Goal: Check status: Check status

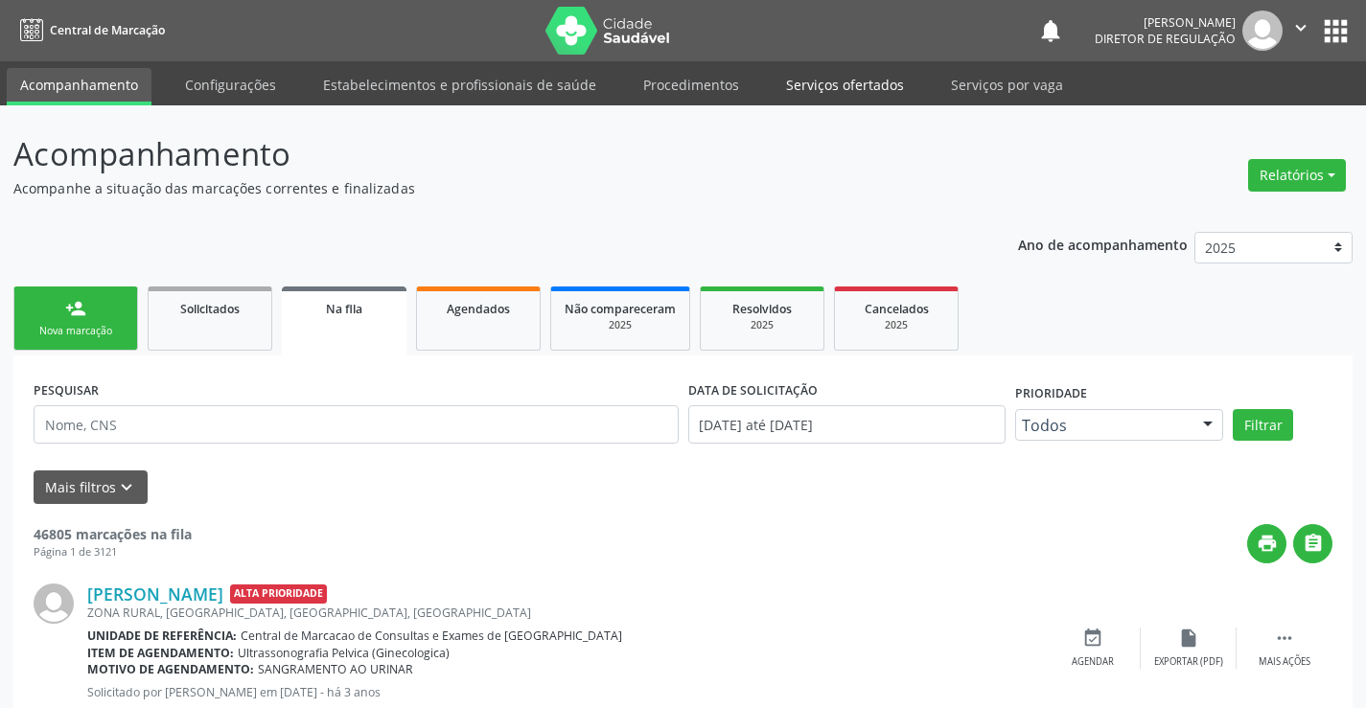
click at [825, 91] on link "Serviços ofertados" at bounding box center [844, 85] width 145 height 34
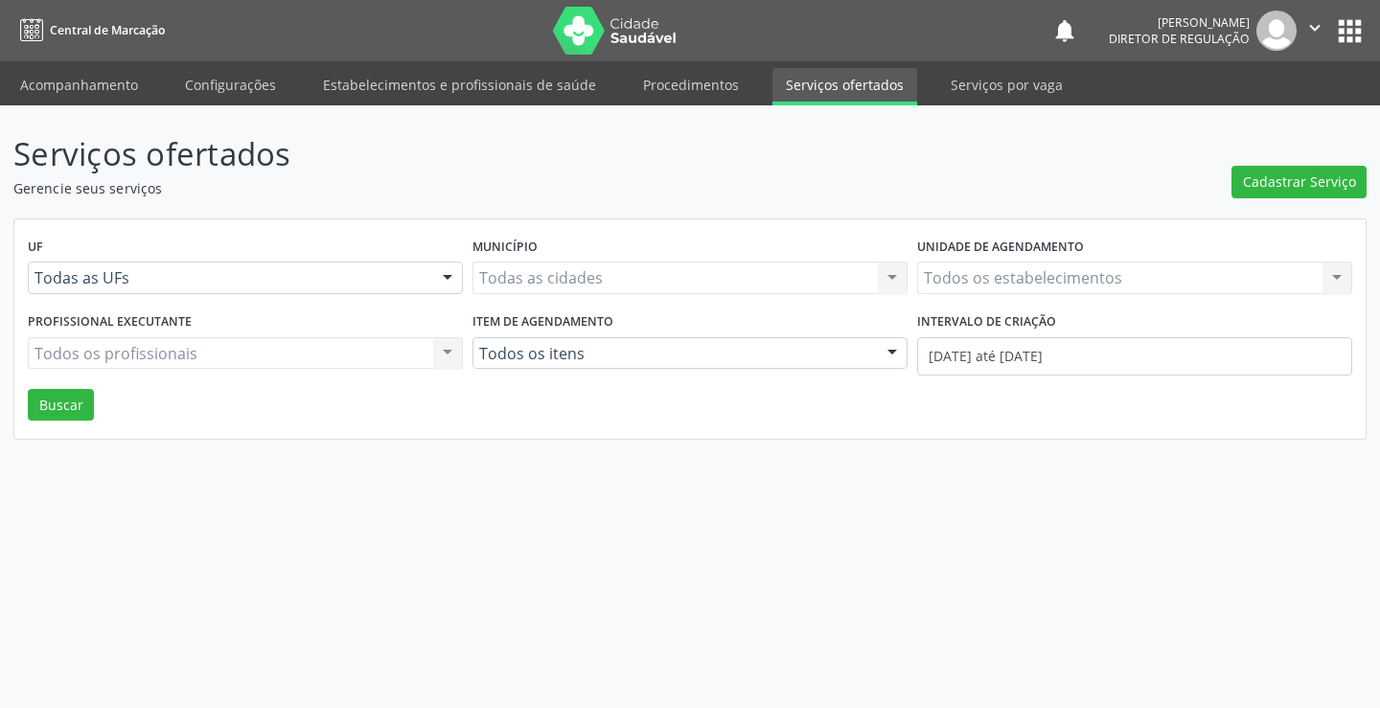
click at [1094, 292] on div "Todos os estabelecimentos Todos os estabelecimentos Nenhum resultado encontrado…" at bounding box center [1134, 278] width 435 height 33
click at [1094, 265] on div "Todos os estabelecimentos Todos os estabelecimentos Nenhum resultado encontrado…" at bounding box center [1134, 278] width 435 height 33
click at [1092, 265] on div "Todos os estabelecimentos Todos os estabelecimentos Nenhum resultado encontrado…" at bounding box center [1134, 278] width 435 height 33
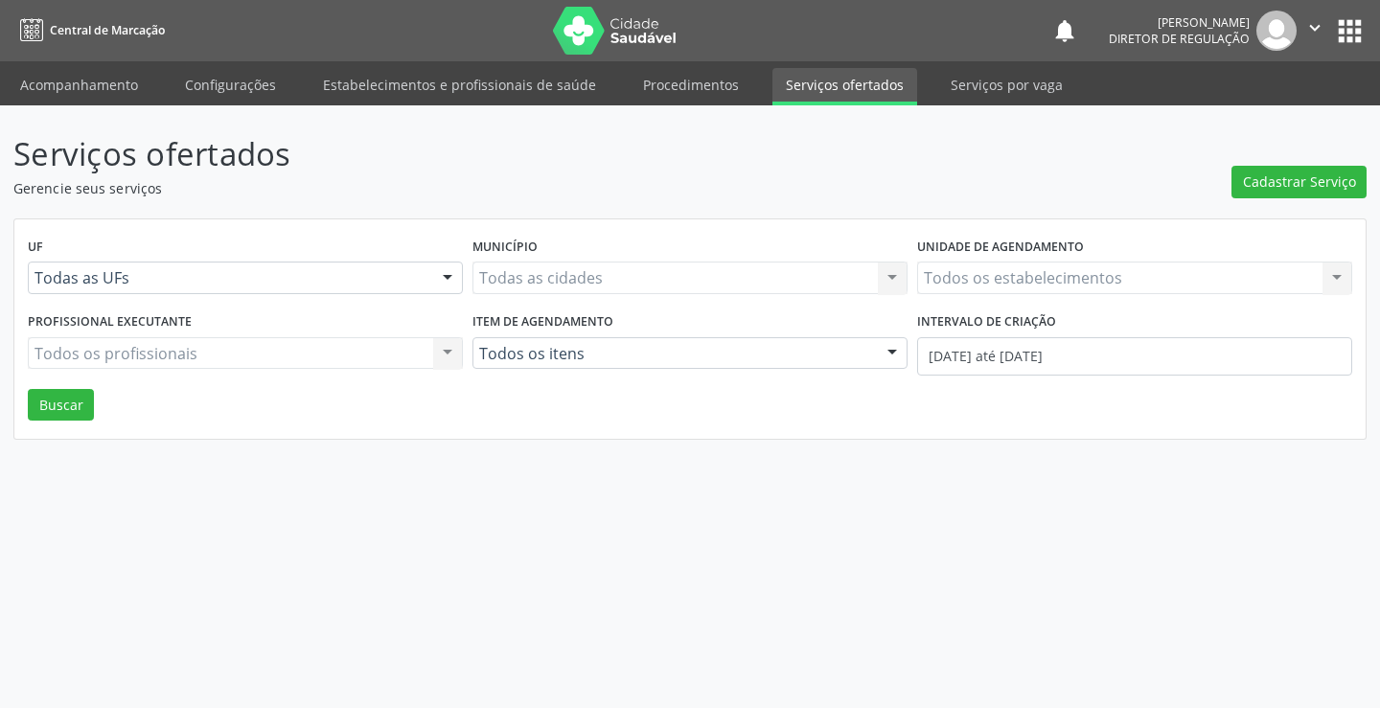
click at [1093, 265] on div "Todos os estabelecimentos Todos os estabelecimentos Nenhum resultado encontrado…" at bounding box center [1134, 278] width 435 height 33
click at [1137, 289] on div "Todos os estabelecimentos" at bounding box center [1134, 278] width 435 height 33
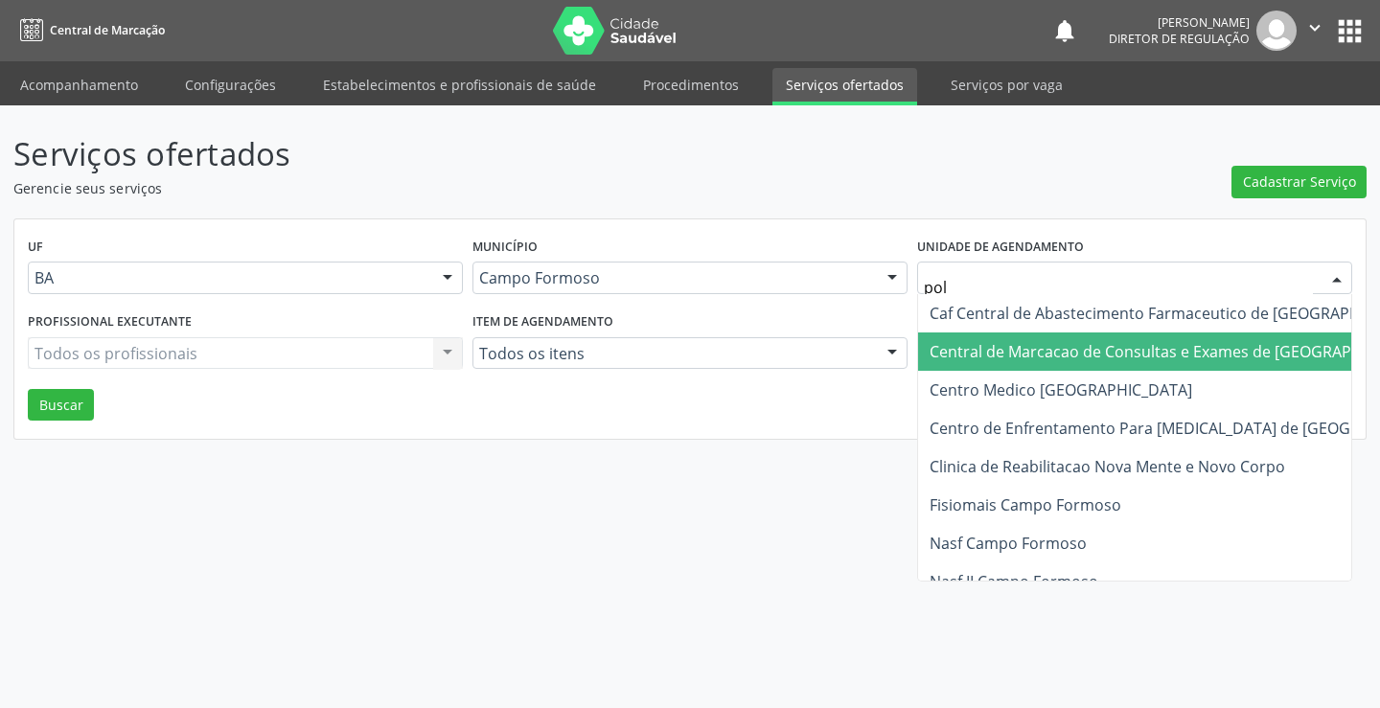
type input "poli"
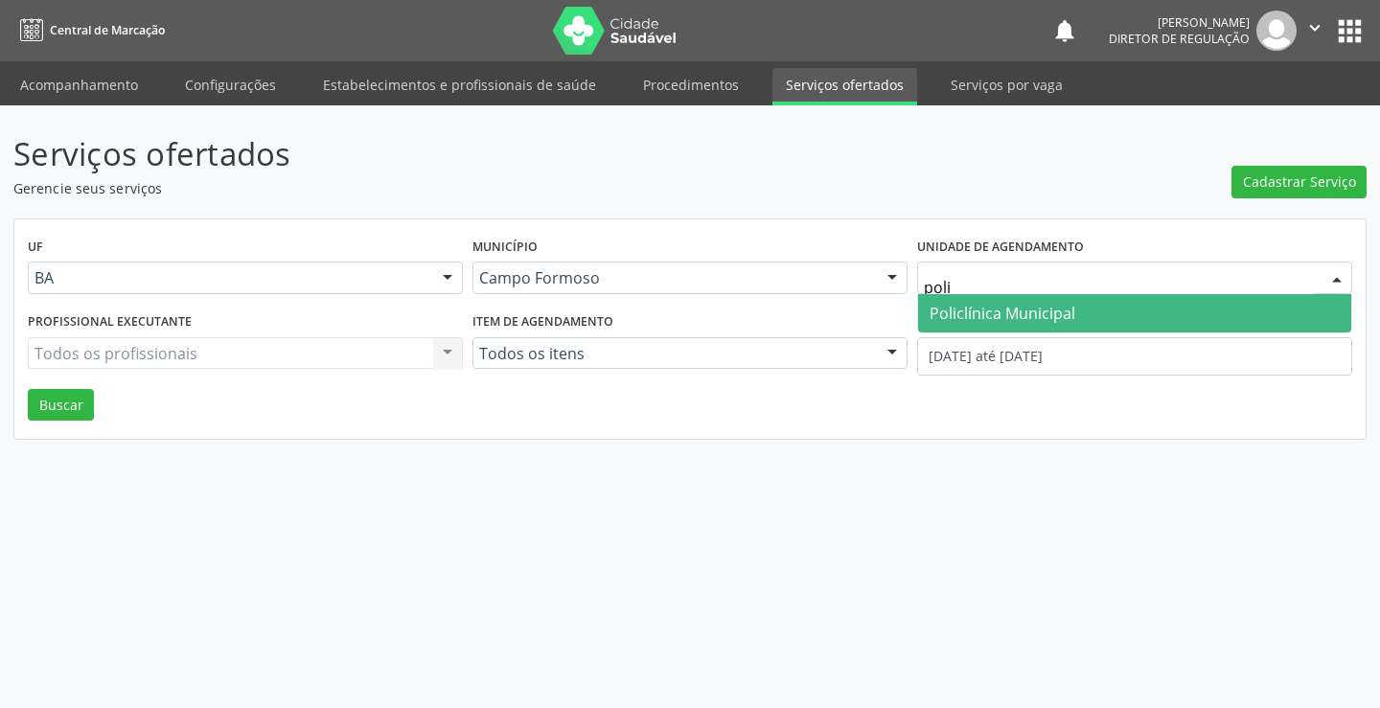
click at [1084, 303] on span "Policlínica Municipal" at bounding box center [1134, 313] width 433 height 38
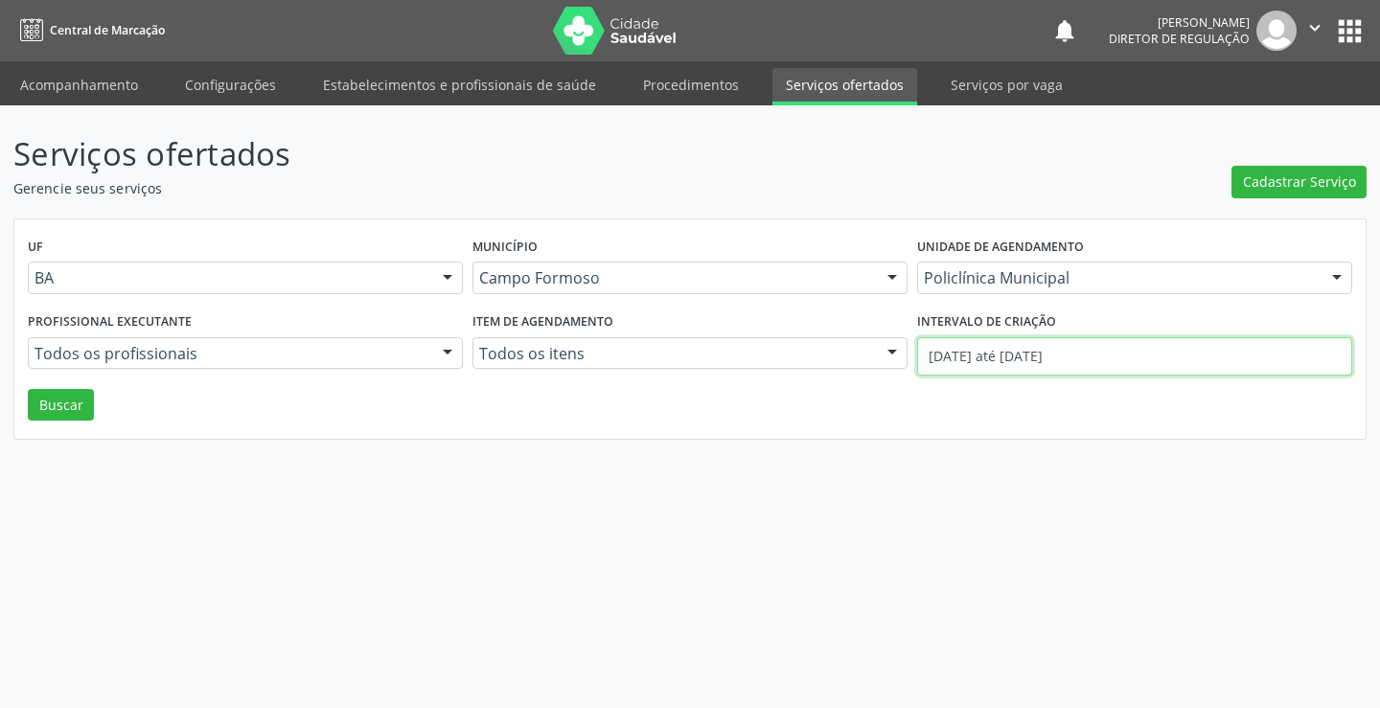
click at [1329, 362] on input "01/08/2025 até 14/08/2025" at bounding box center [1134, 356] width 435 height 38
click at [63, 408] on button "Buscar" at bounding box center [61, 405] width 66 height 33
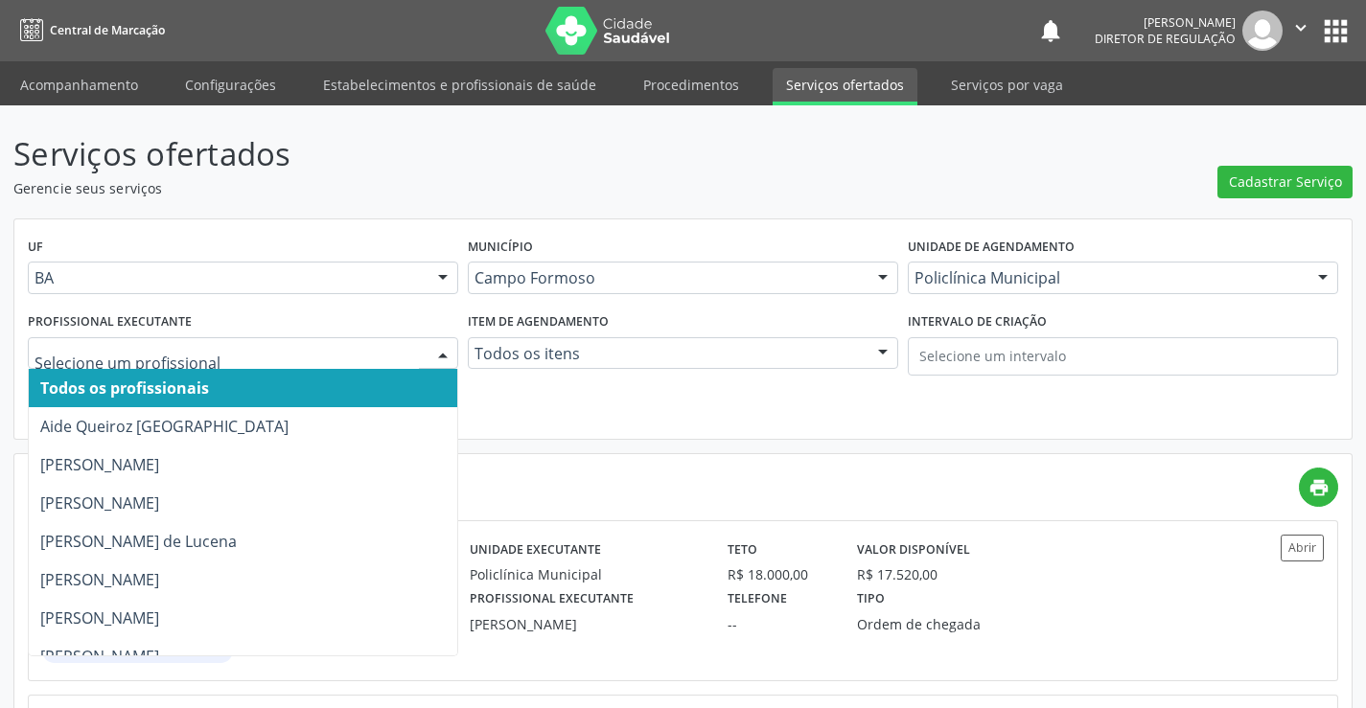
type input "e"
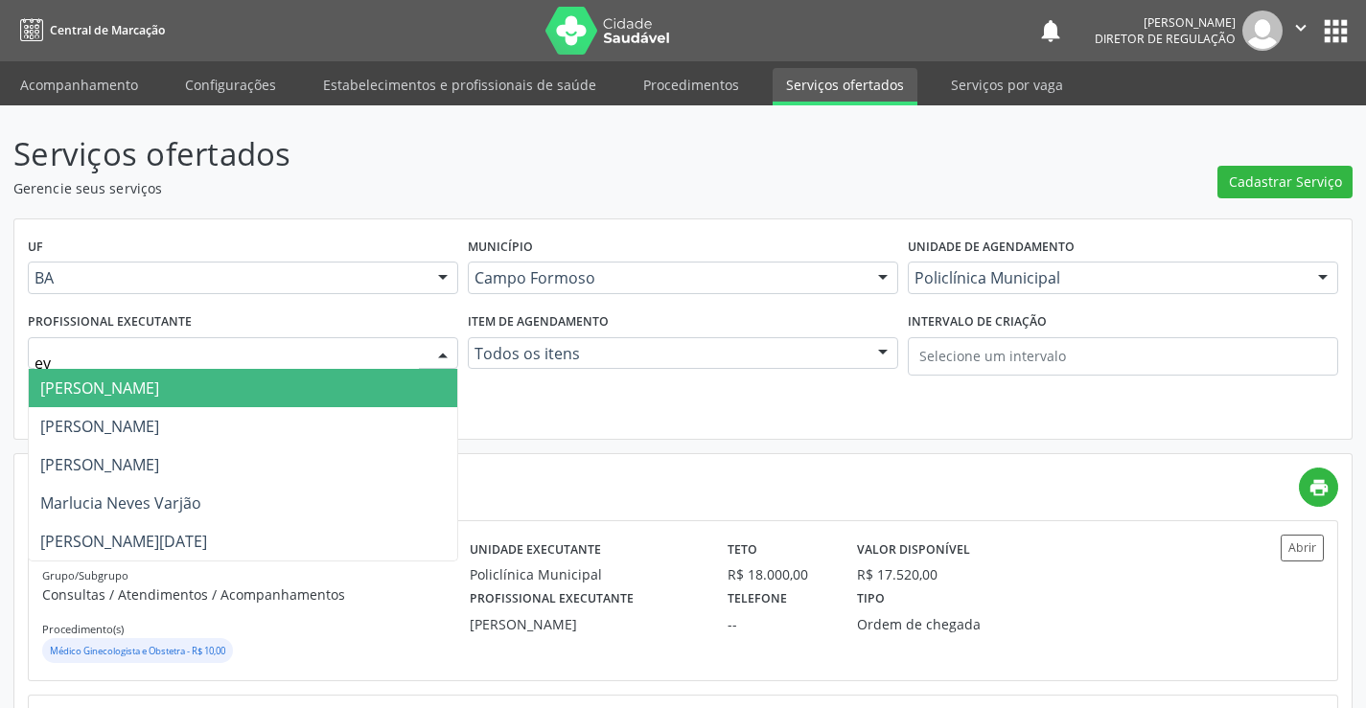
type input "eve"
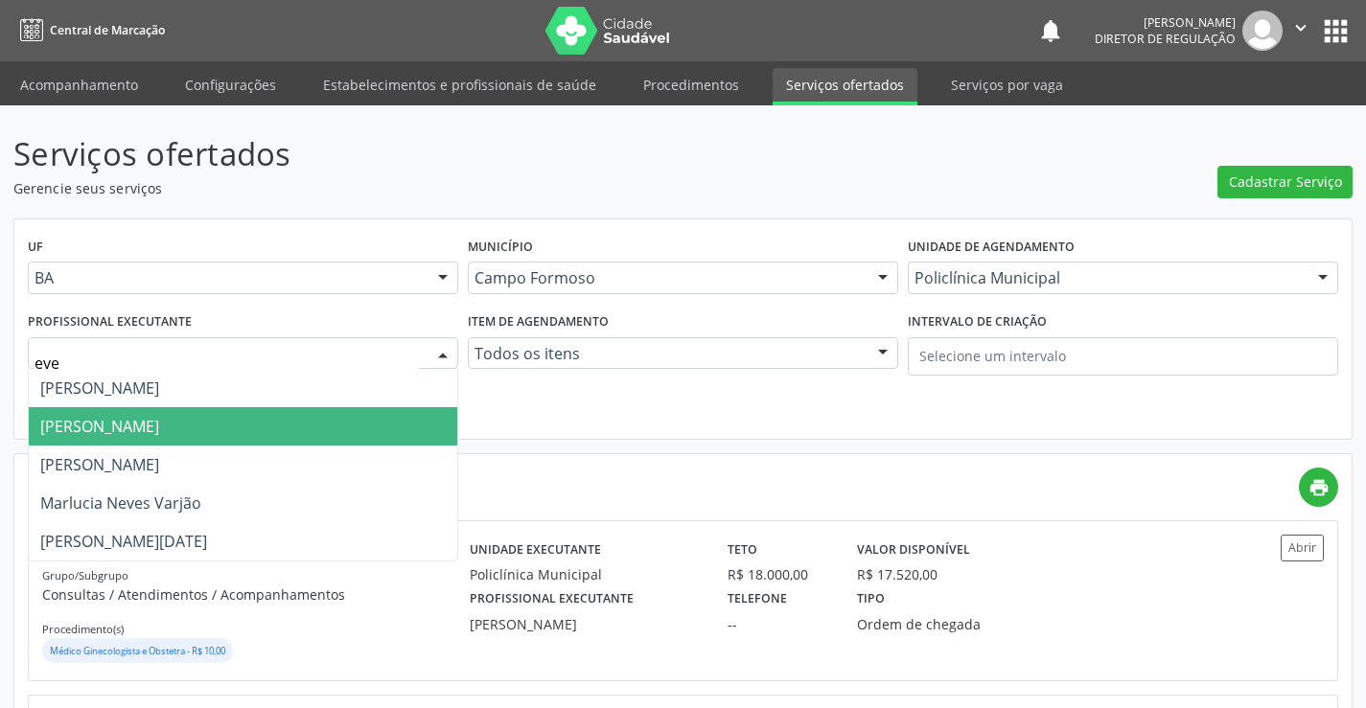
click at [237, 423] on span "[PERSON_NAME]" at bounding box center [243, 426] width 428 height 38
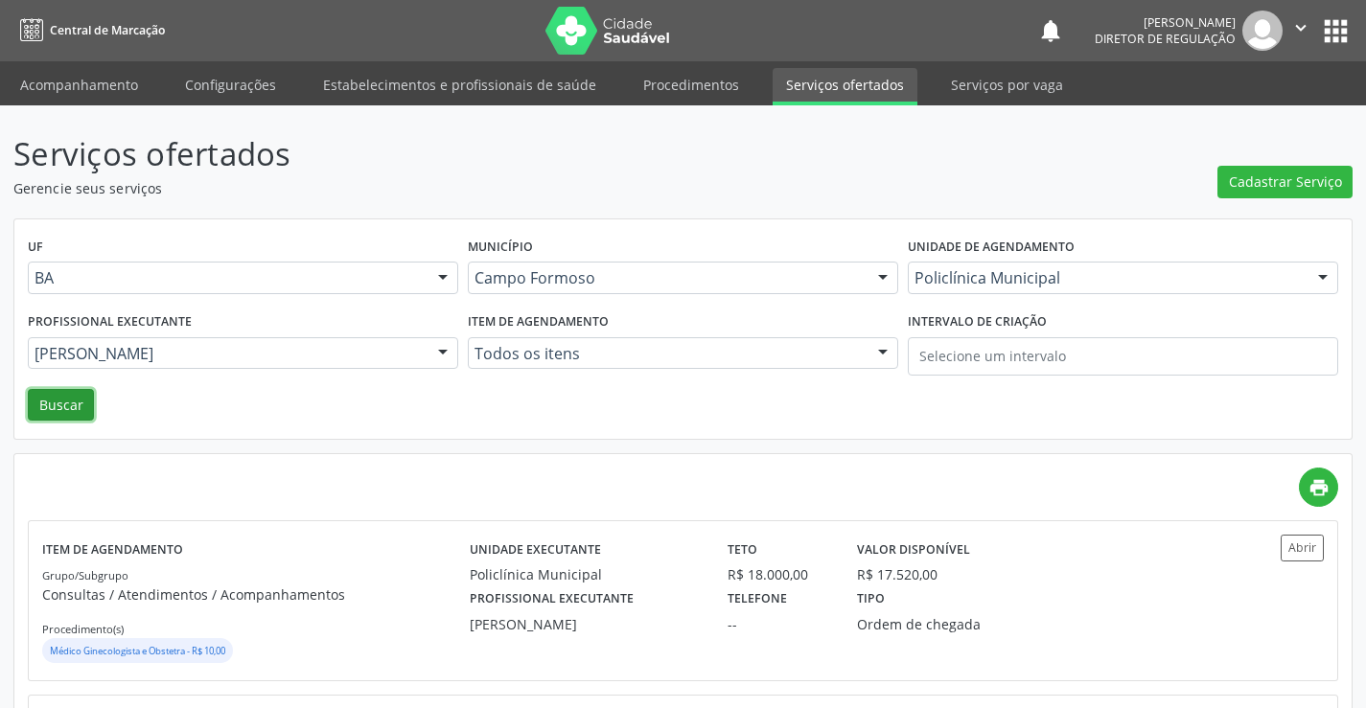
click at [79, 416] on button "Buscar" at bounding box center [61, 405] width 66 height 33
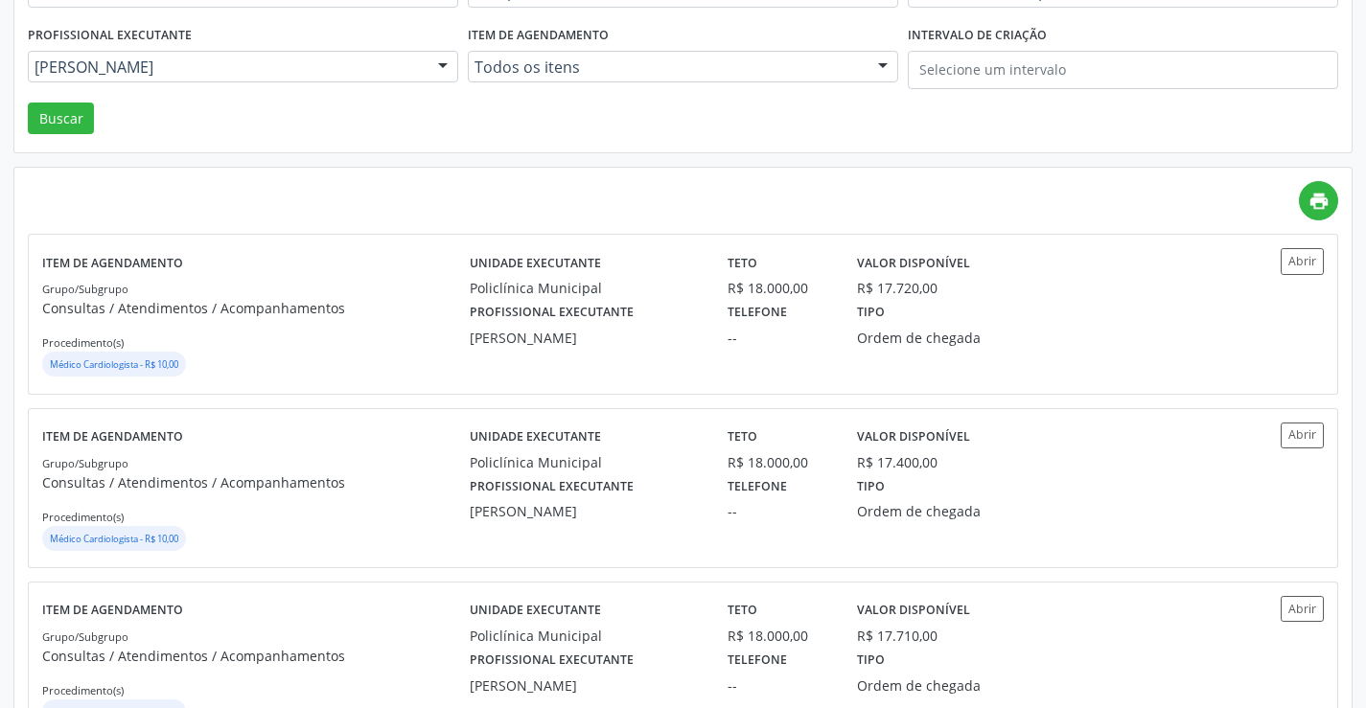
scroll to position [288, 0]
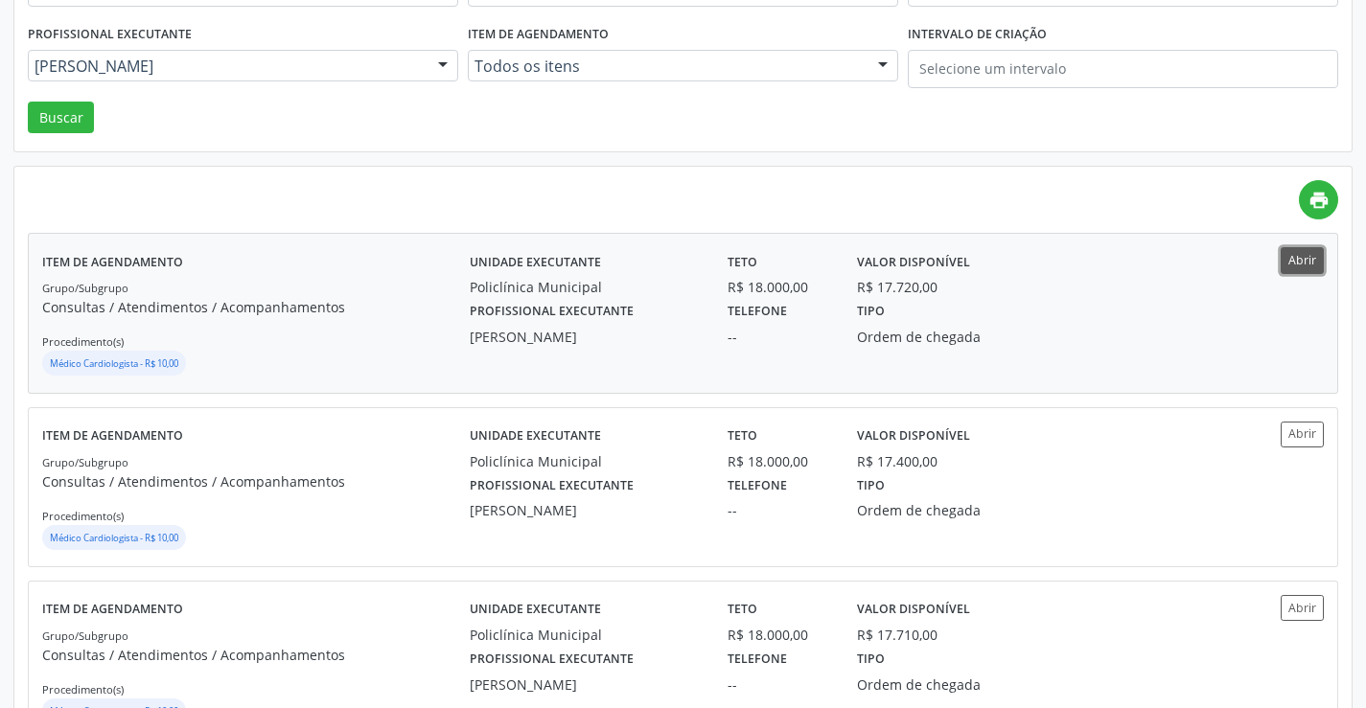
click at [1300, 268] on button "Abrir" at bounding box center [1301, 260] width 43 height 26
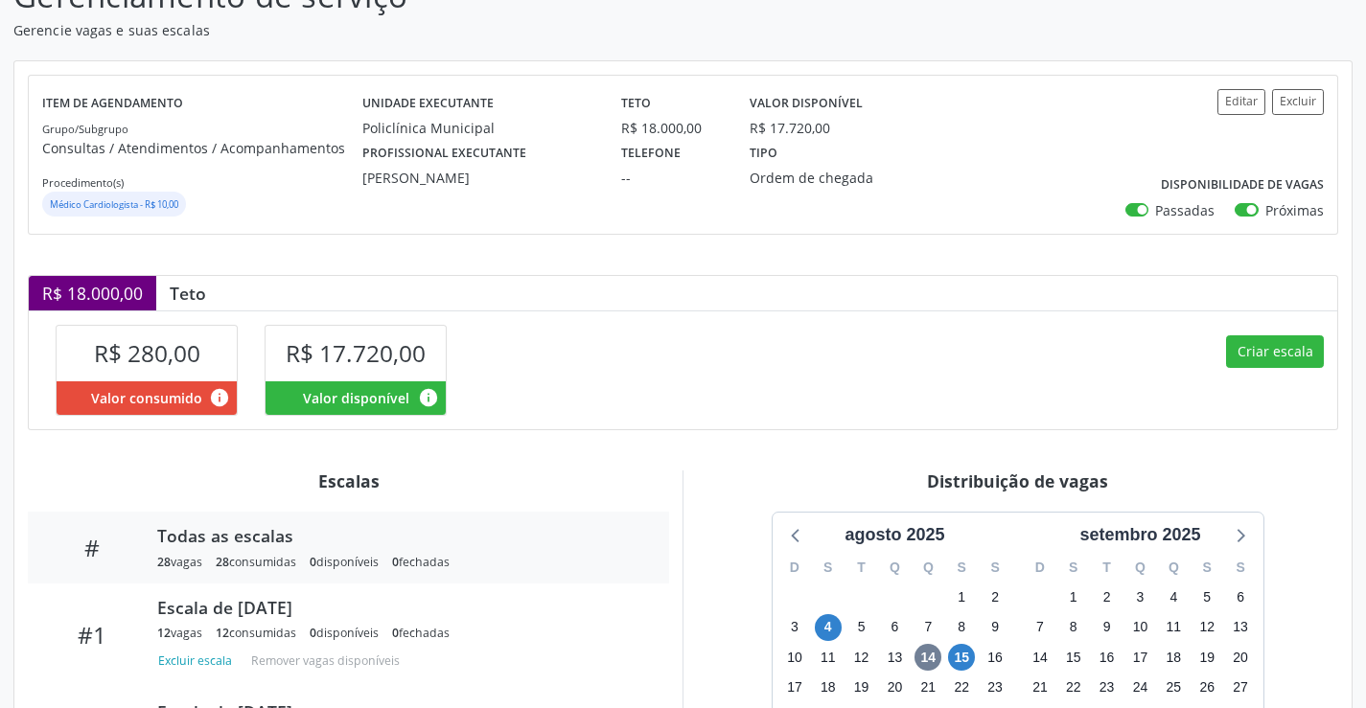
scroll to position [192, 0]
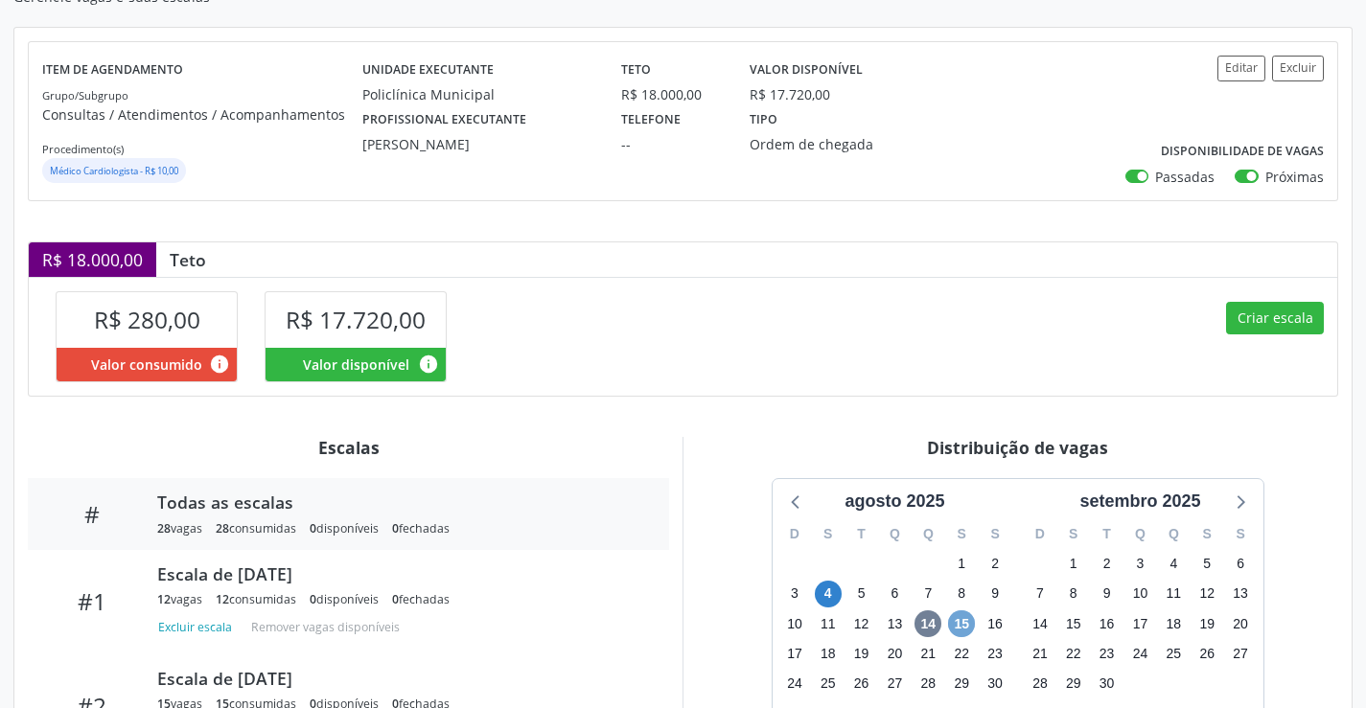
click at [957, 624] on span "15" at bounding box center [961, 624] width 27 height 27
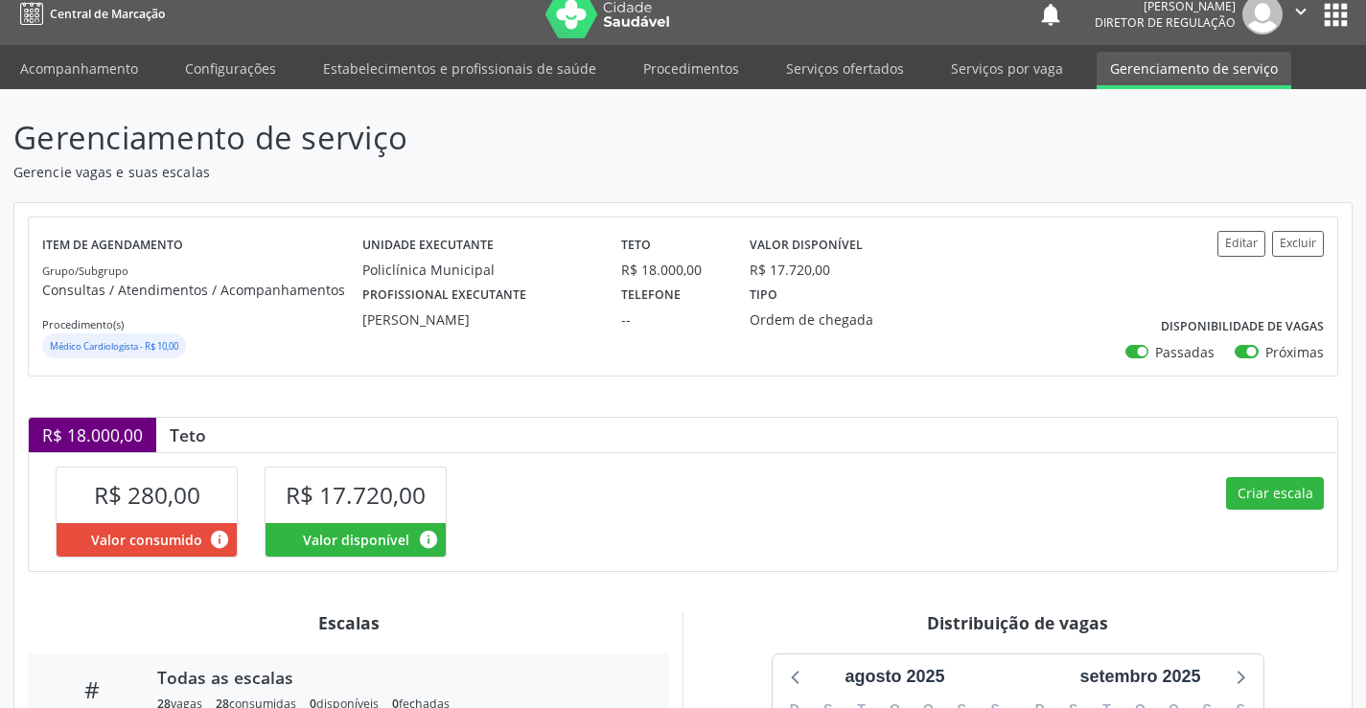
scroll to position [0, 0]
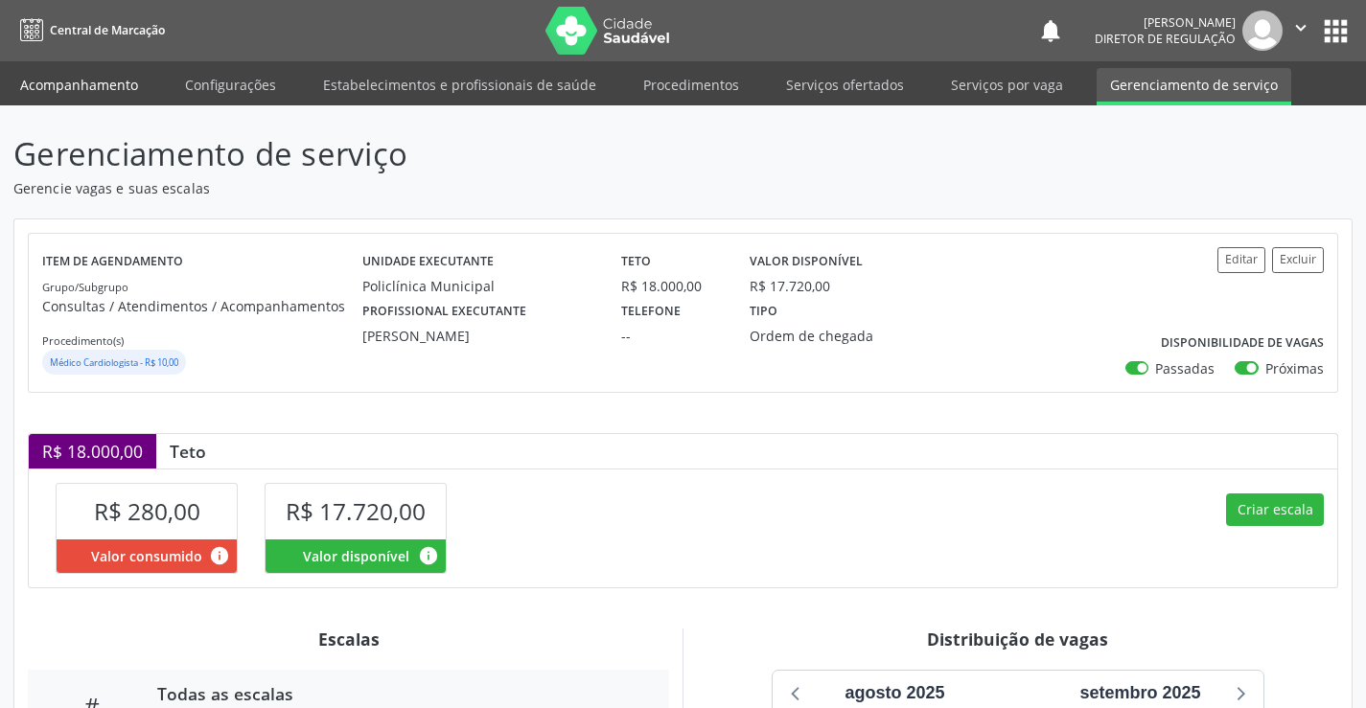
click at [91, 85] on link "Acompanhamento" at bounding box center [79, 85] width 145 height 34
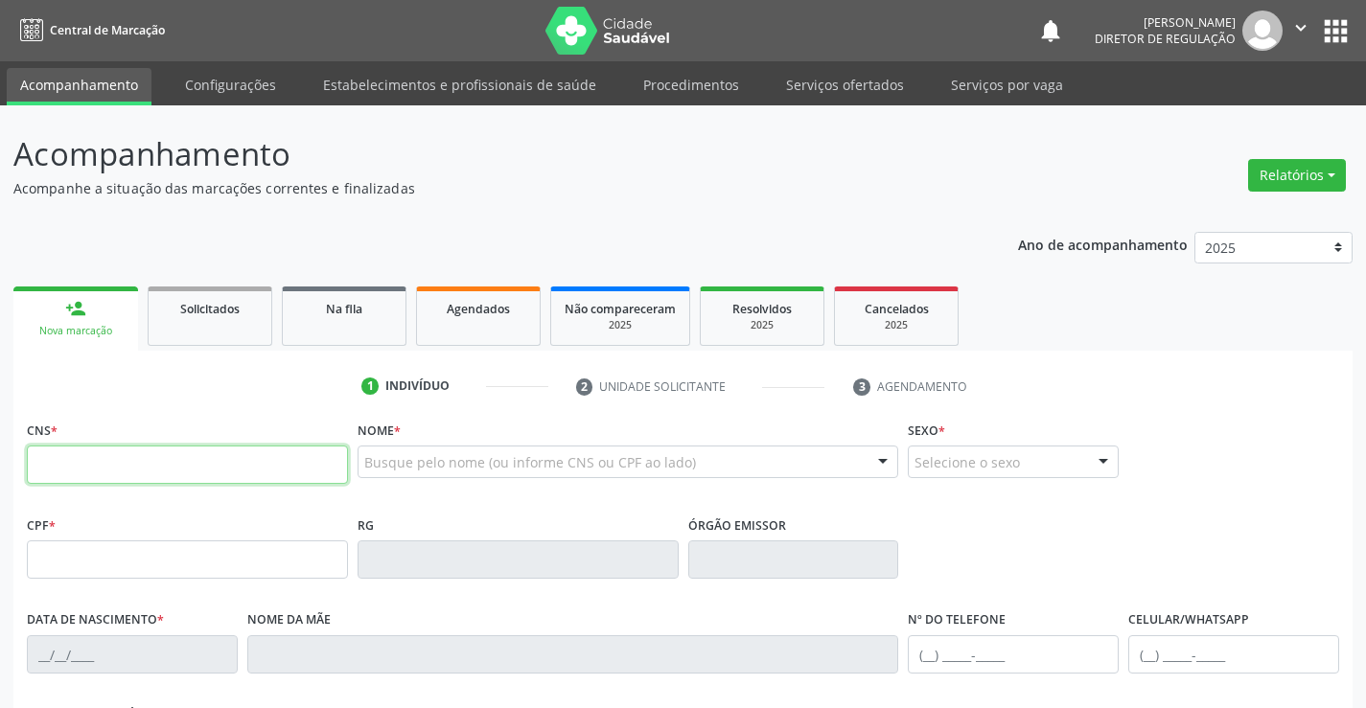
click at [259, 476] on input "text" at bounding box center [187, 465] width 321 height 38
type input "702 6067 5130 4949"
type input "0819991430"
type input "[DATE]"
type input "[PERSON_NAME]"
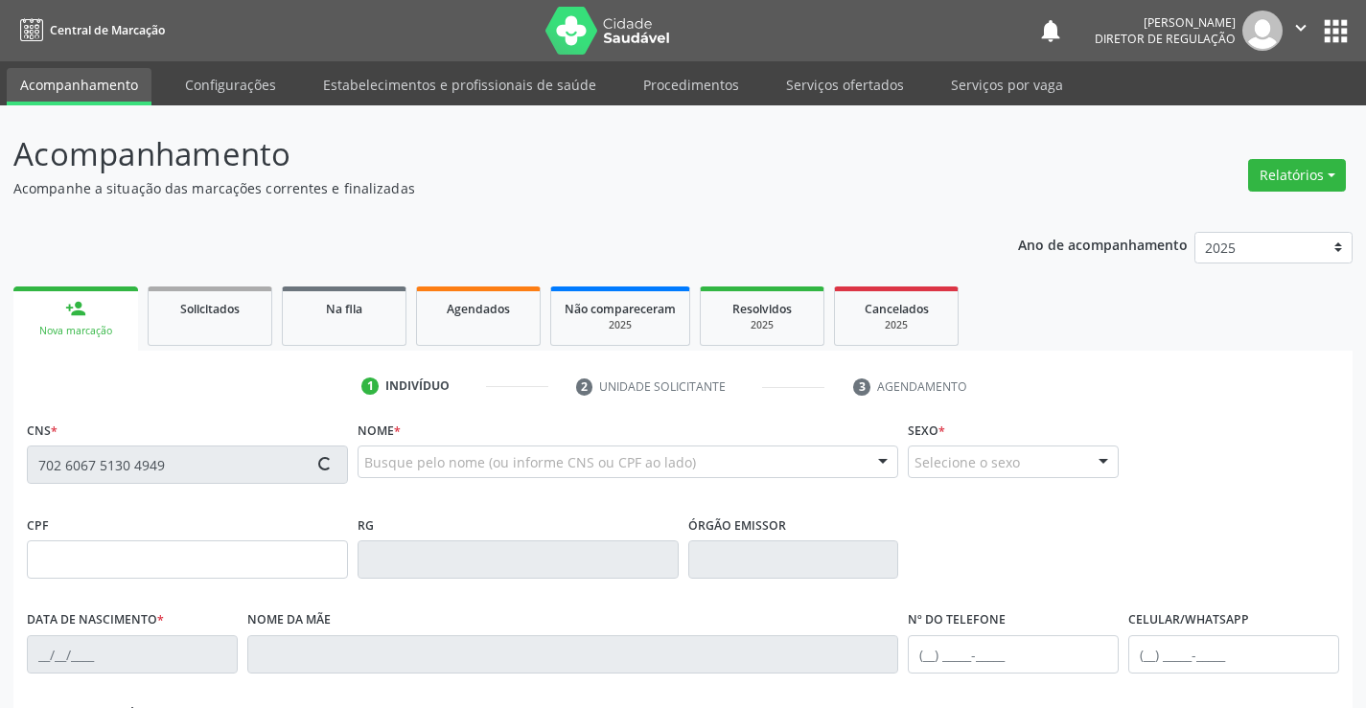
type input "[PHONE_NUMBER]"
type input "021.864.175-37"
type input "SN"
